Goal: Check status

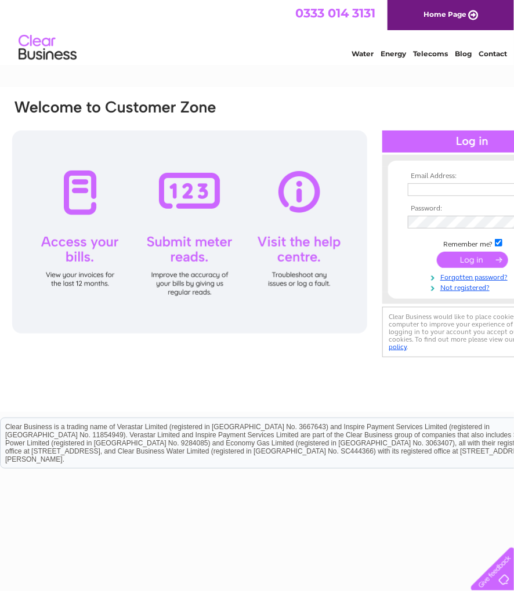
type input "[PERSON_NAME][EMAIL_ADDRESS][DOMAIN_NAME]"
click at [479, 252] on input "submit" at bounding box center [472, 260] width 71 height 16
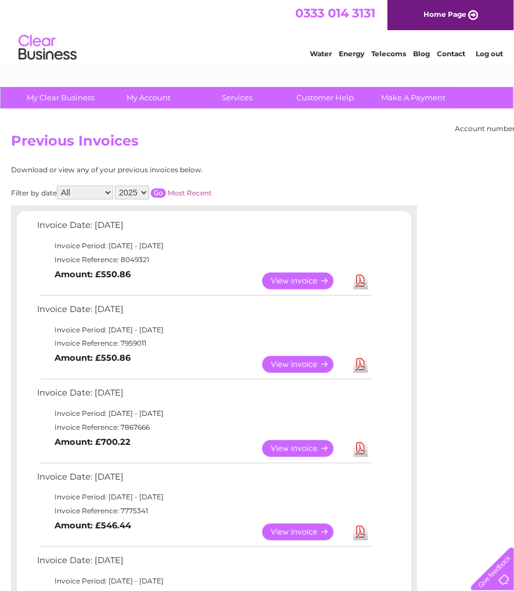
click at [410, 326] on div "Invoice Date: 02 September 2025 Invoice Period: 1 September 2025 - 30 September…" at bounding box center [214, 592] width 394 height 748
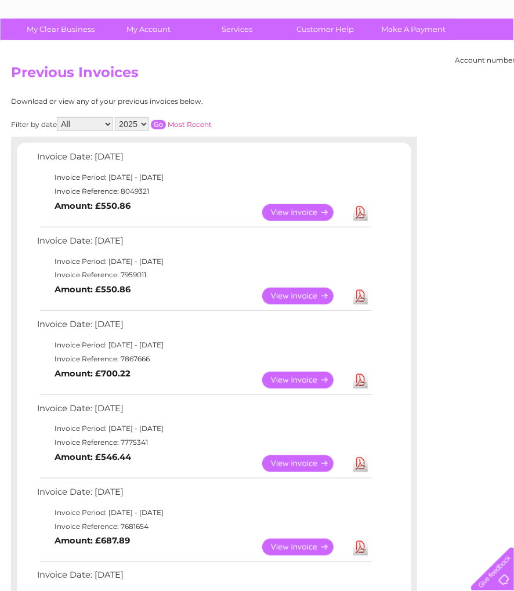
scroll to position [70, 0]
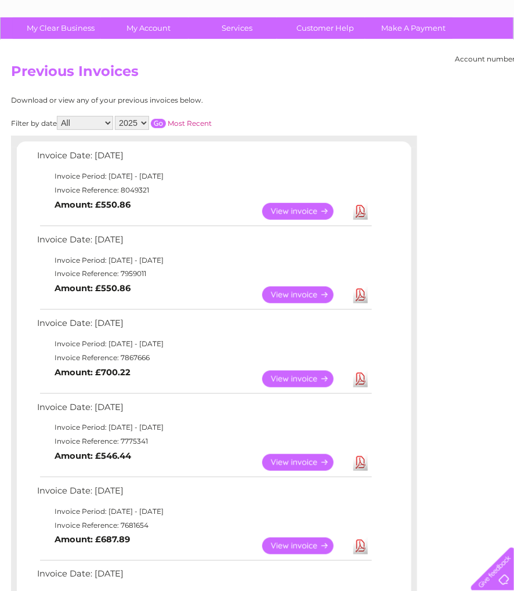
click at [455, 480] on div "Account number 1056006 Previous Invoices Download or view any of your previous …" at bounding box center [287, 498] width 574 height 916
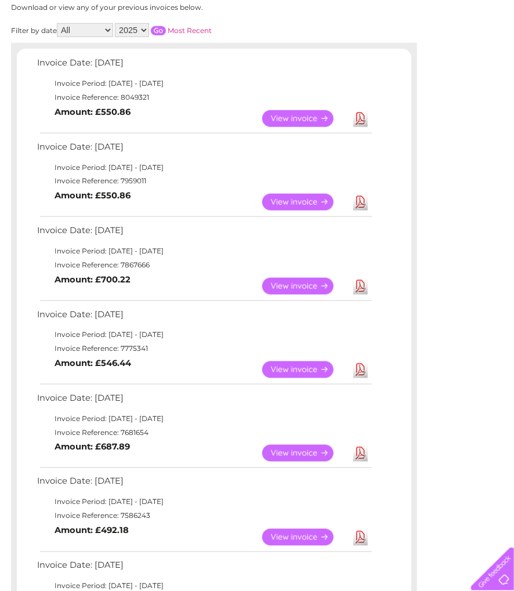
scroll to position [186, 0]
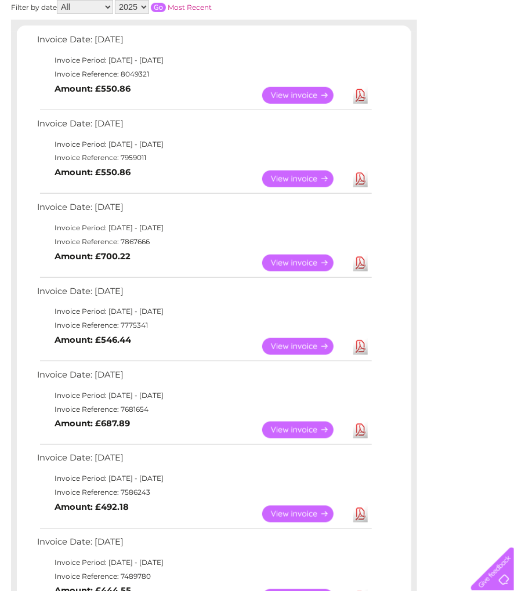
click at [478, 432] on div "Account number 1056006 Previous Invoices Download or view any of your previous …" at bounding box center [287, 382] width 574 height 916
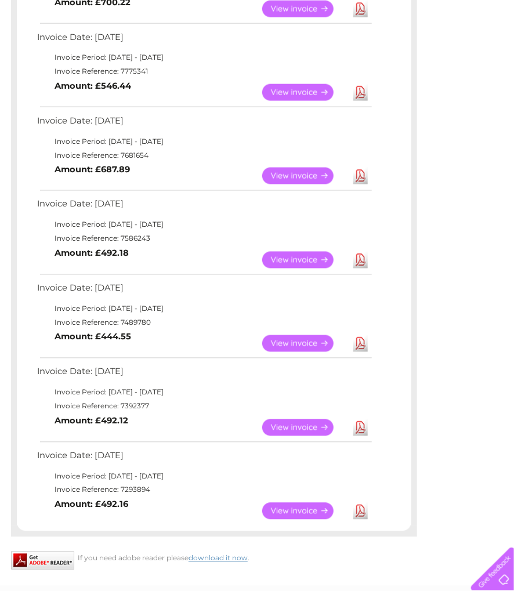
scroll to position [441, 0]
